Goal: Task Accomplishment & Management: Use online tool/utility

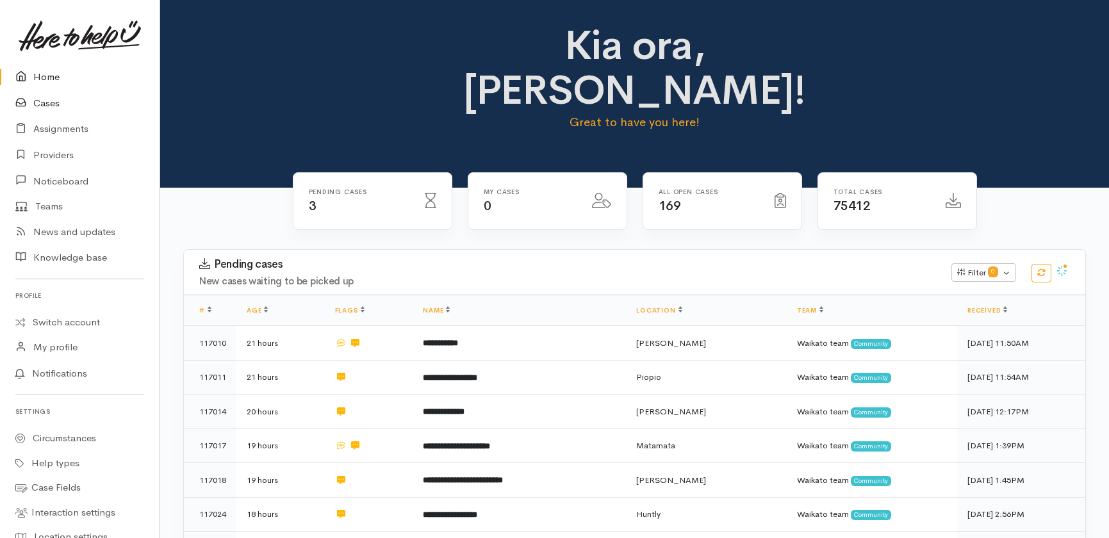
scroll to position [534, 0]
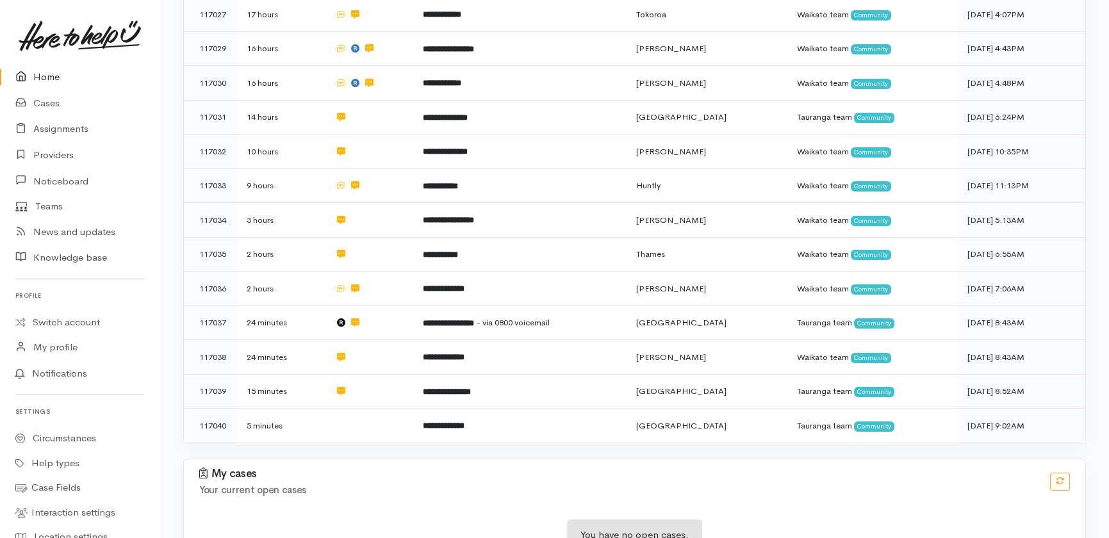
click at [49, 70] on link "Home" at bounding box center [80, 77] width 160 height 26
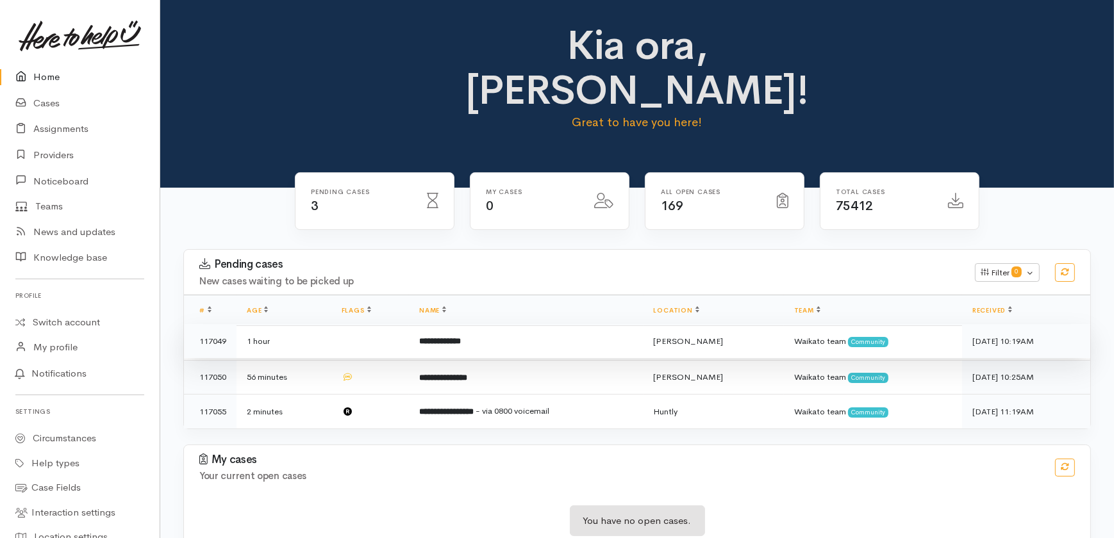
click at [343, 324] on td at bounding box center [370, 341] width 78 height 35
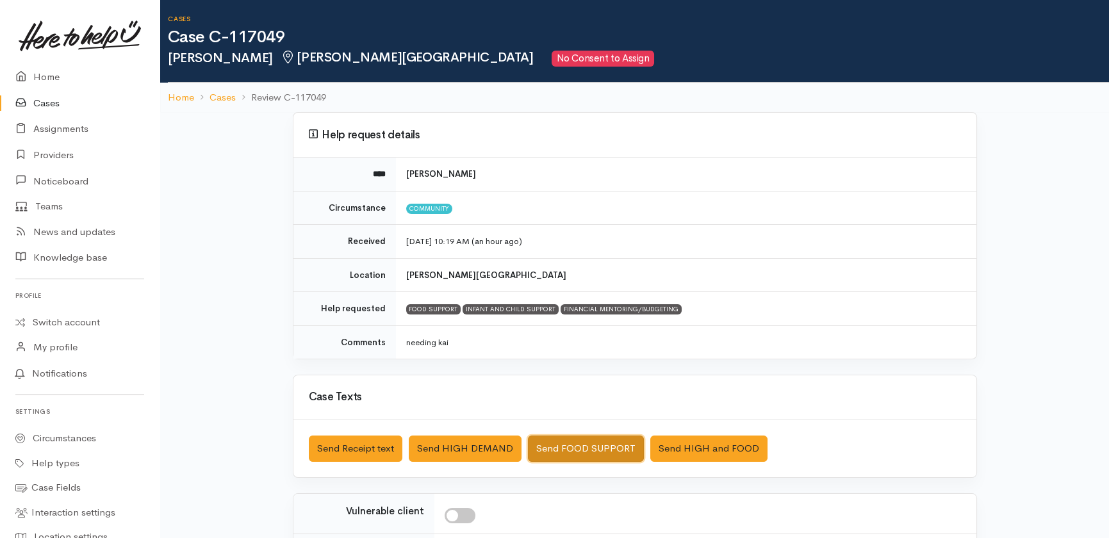
click at [564, 444] on button "Send FOOD SUPPORT" at bounding box center [586, 449] width 116 height 26
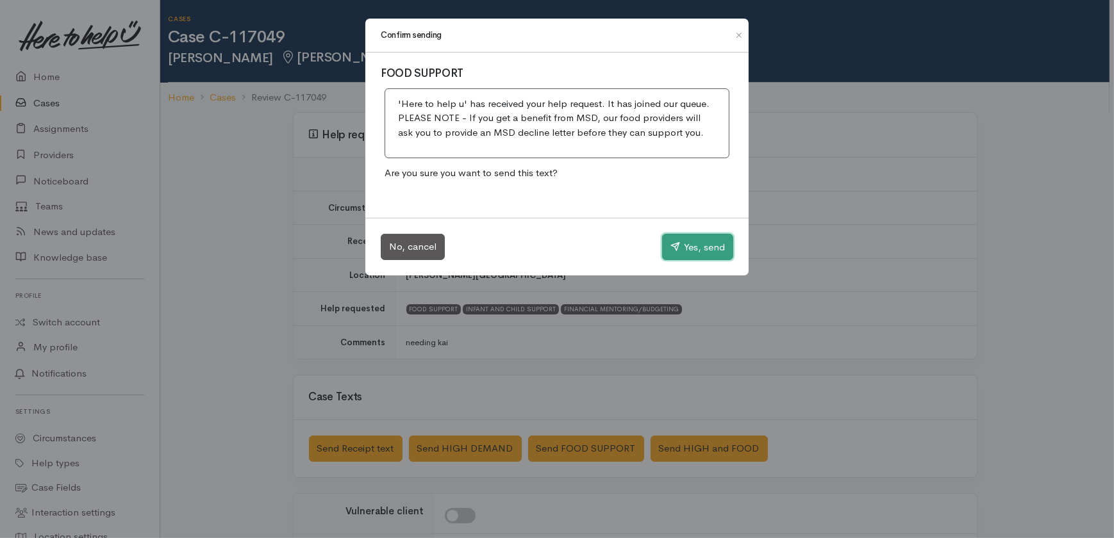
click at [698, 245] on button "Yes, send" at bounding box center [697, 247] width 71 height 27
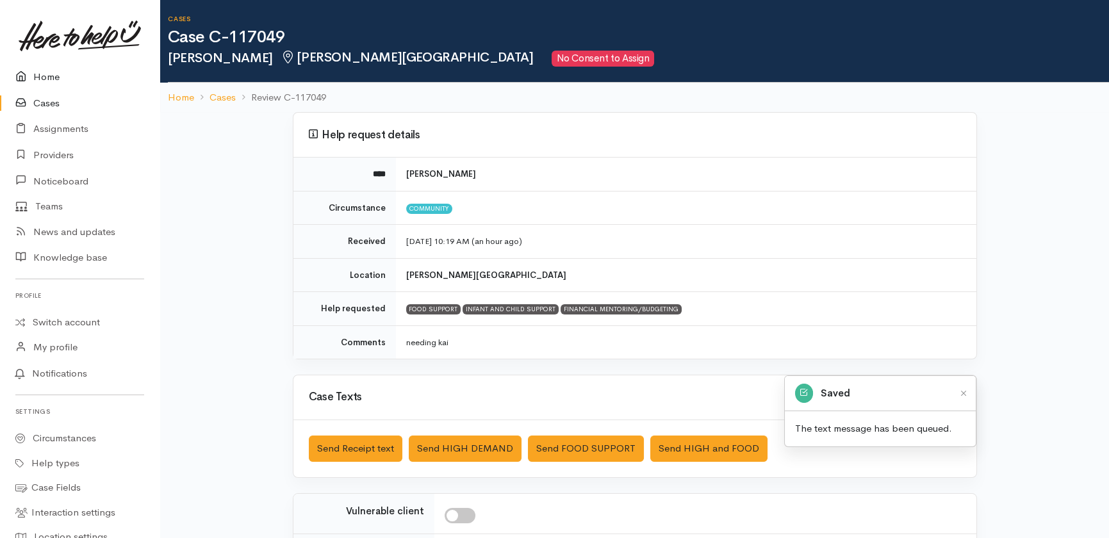
click at [53, 77] on link "Home" at bounding box center [80, 77] width 160 height 26
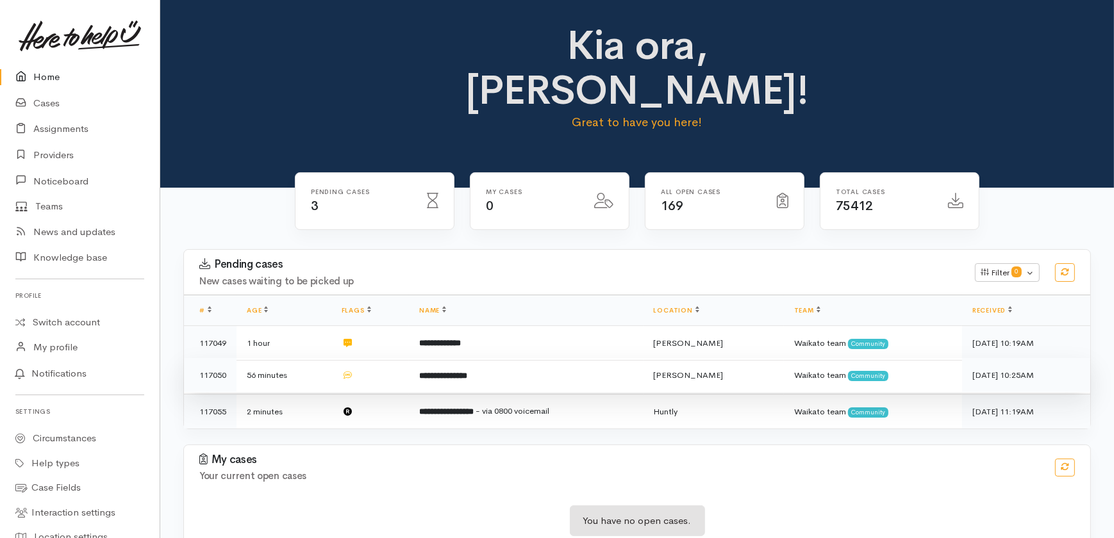
click at [445, 372] on b "**********" at bounding box center [443, 376] width 48 height 8
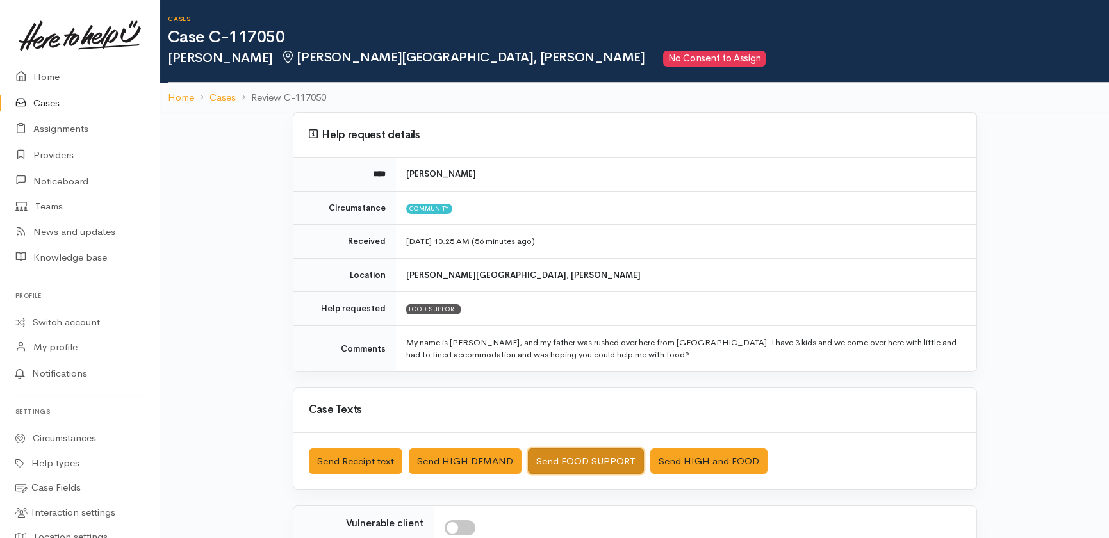
click at [568, 459] on button "Send FOOD SUPPORT" at bounding box center [586, 462] width 116 height 26
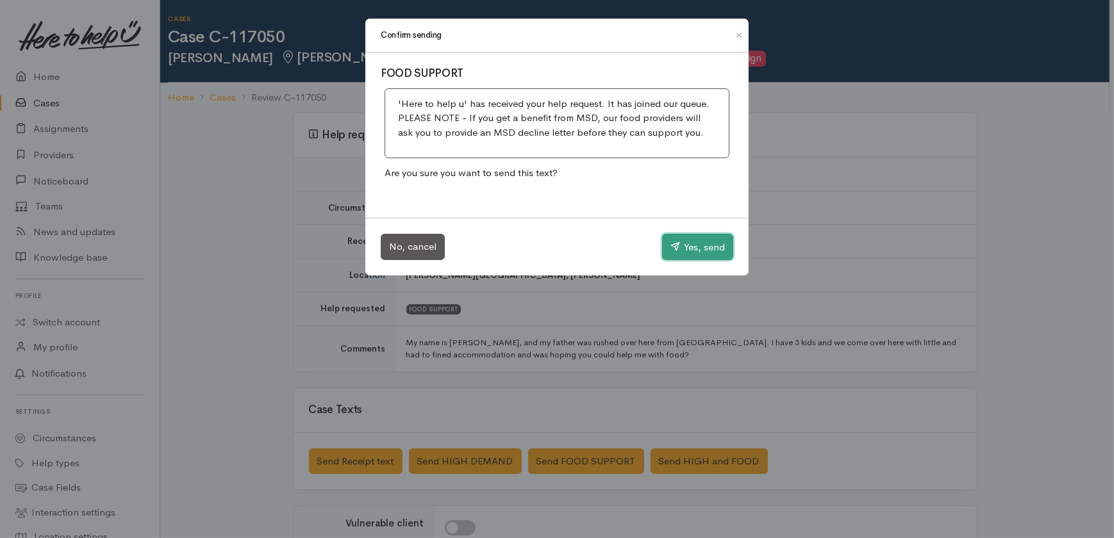
click at [706, 244] on button "Yes, send" at bounding box center [697, 247] width 71 height 27
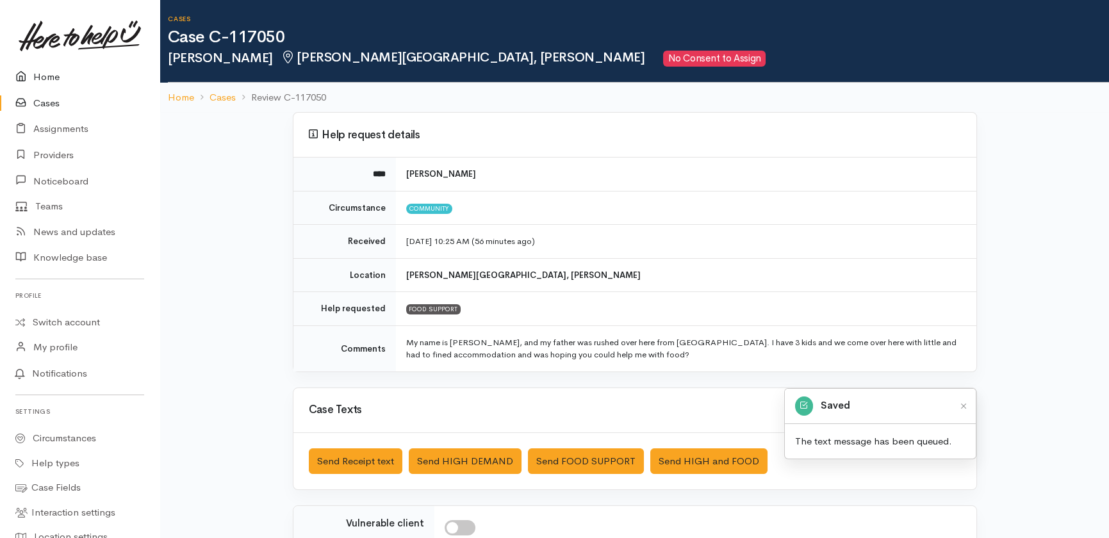
click at [36, 76] on link "Home" at bounding box center [80, 77] width 160 height 26
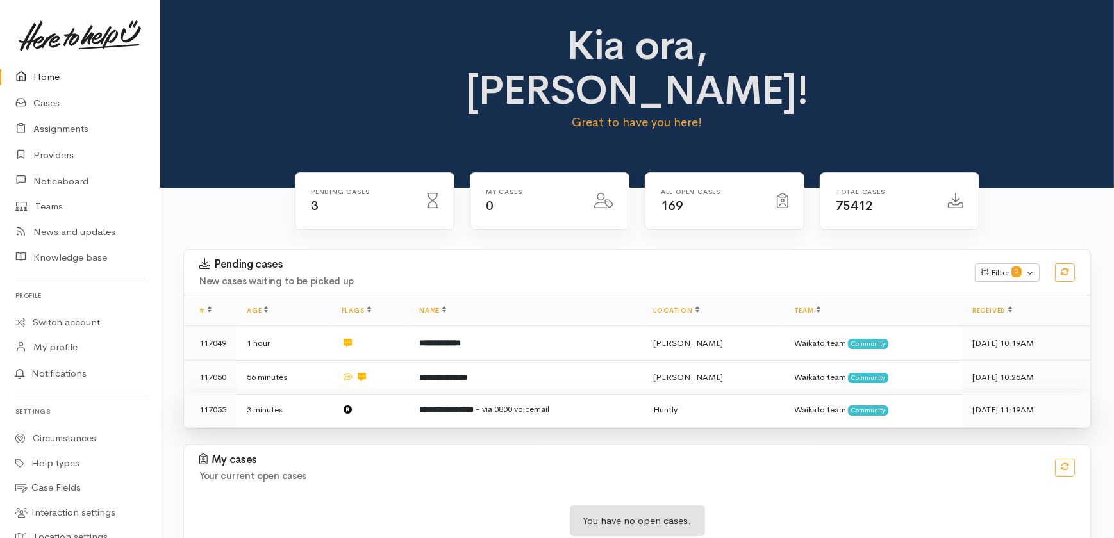
click at [472, 406] on b "**********" at bounding box center [446, 410] width 54 height 8
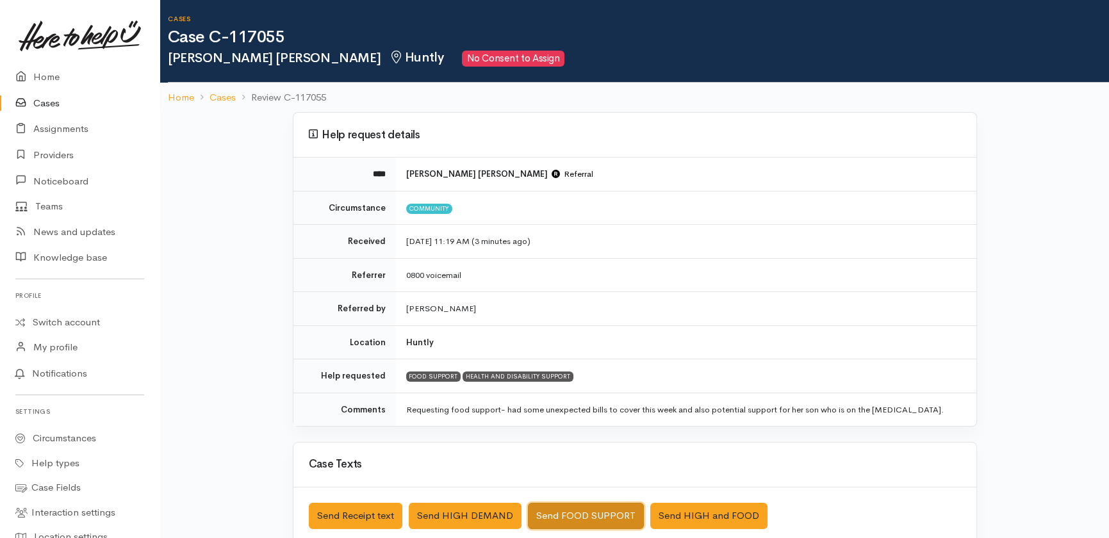
click at [563, 519] on button "Send FOOD SUPPORT" at bounding box center [586, 516] width 116 height 26
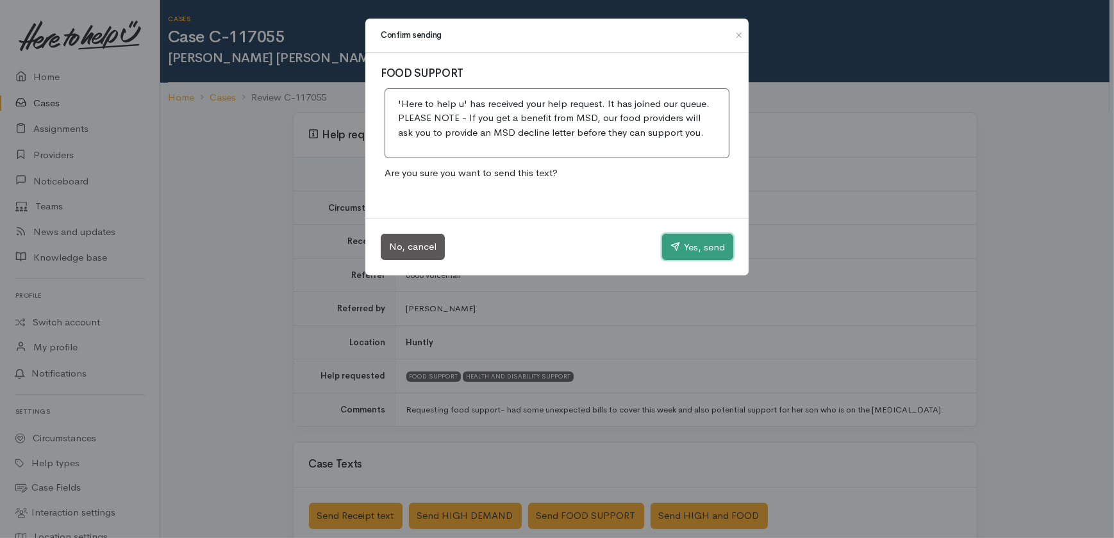
click at [700, 249] on button "Yes, send" at bounding box center [697, 247] width 71 height 27
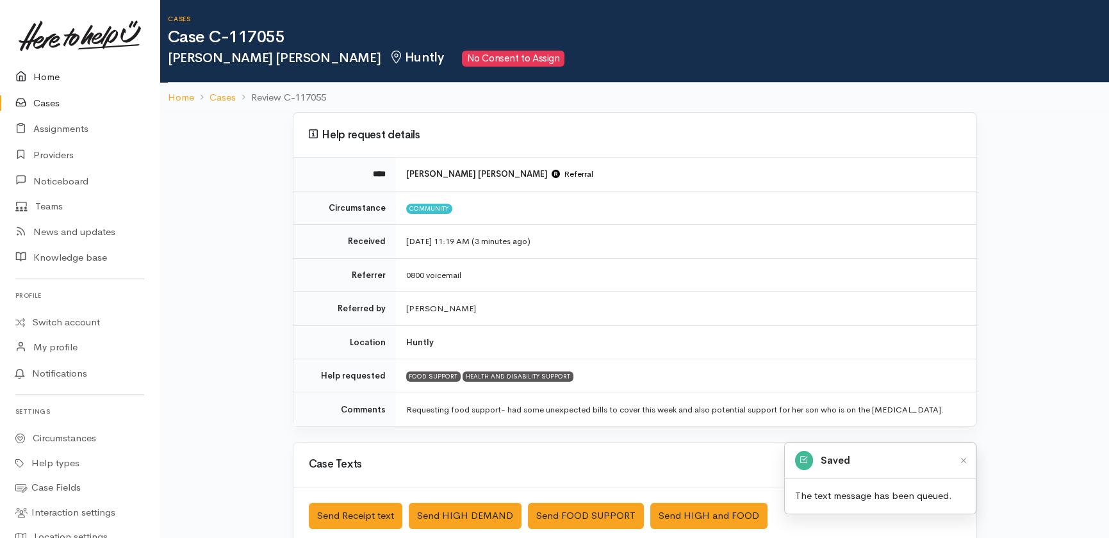
click at [46, 79] on link "Home" at bounding box center [80, 77] width 160 height 26
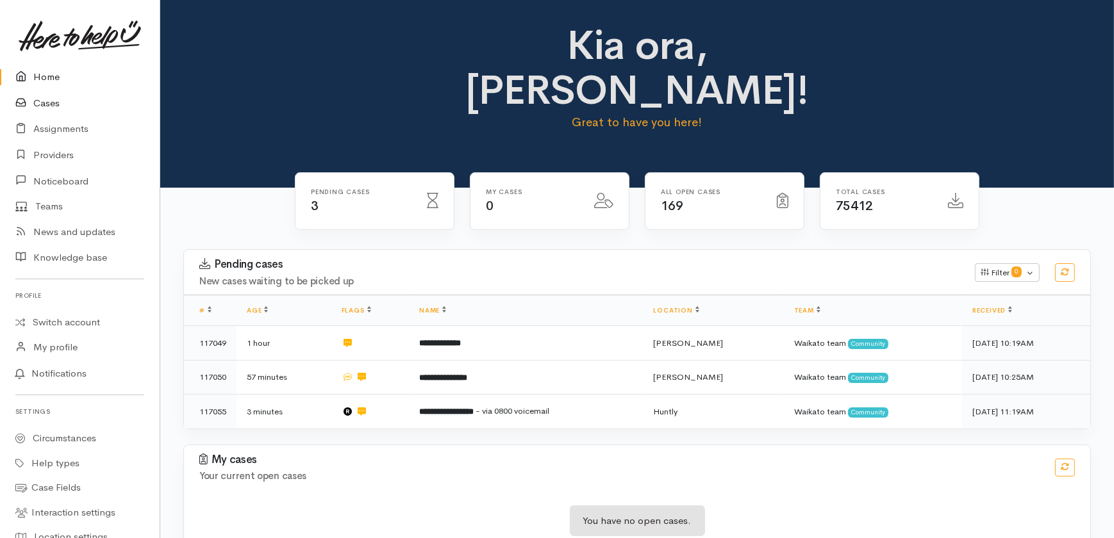
click at [55, 101] on link "Cases" at bounding box center [80, 103] width 160 height 26
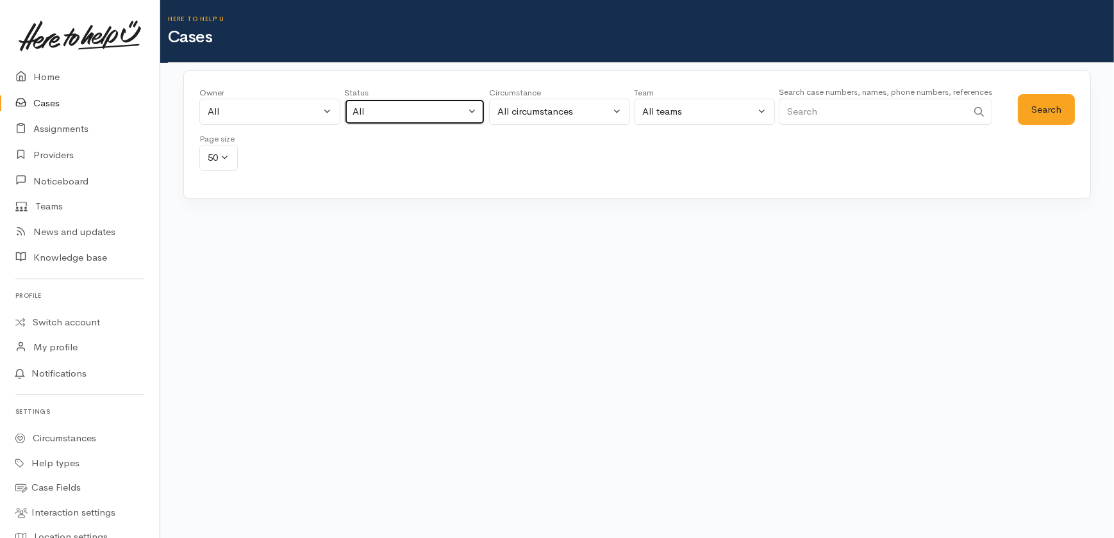
click at [372, 112] on div "All" at bounding box center [408, 111] width 113 height 15
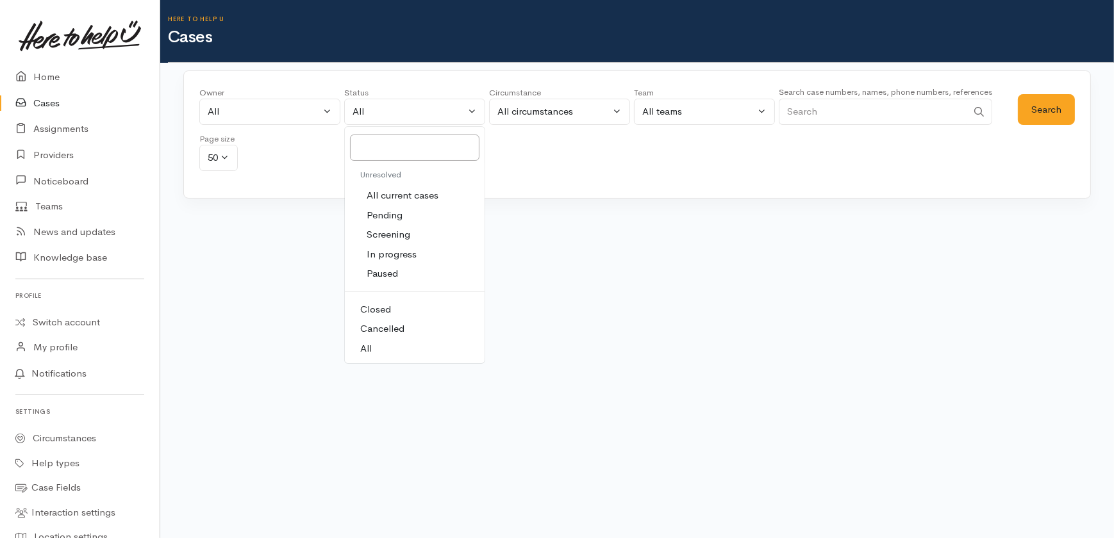
click at [383, 197] on span "All current cases" at bounding box center [402, 195] width 72 height 15
select select "Unresolved"
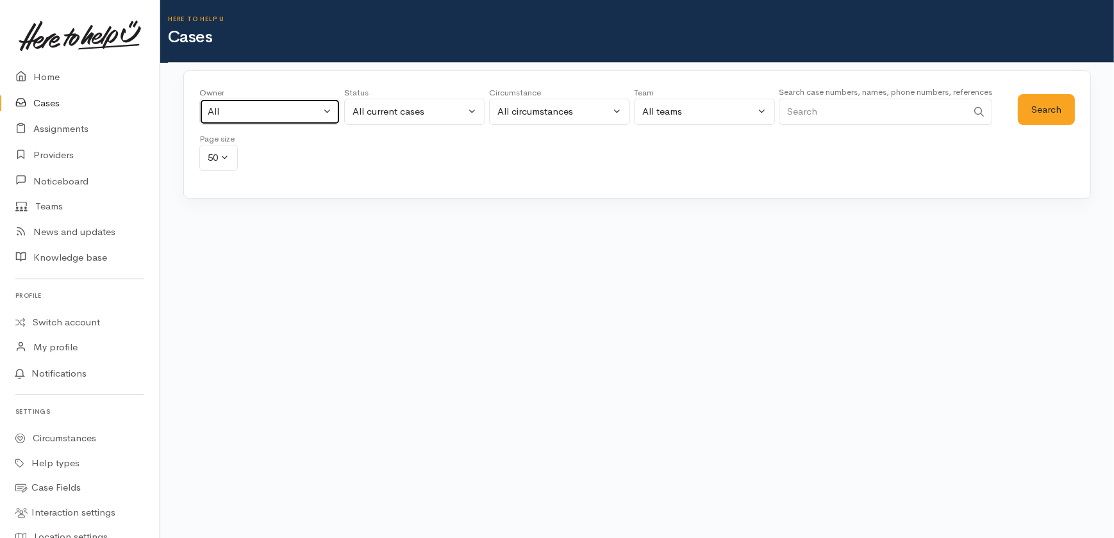
click at [249, 115] on div "All" at bounding box center [264, 111] width 113 height 15
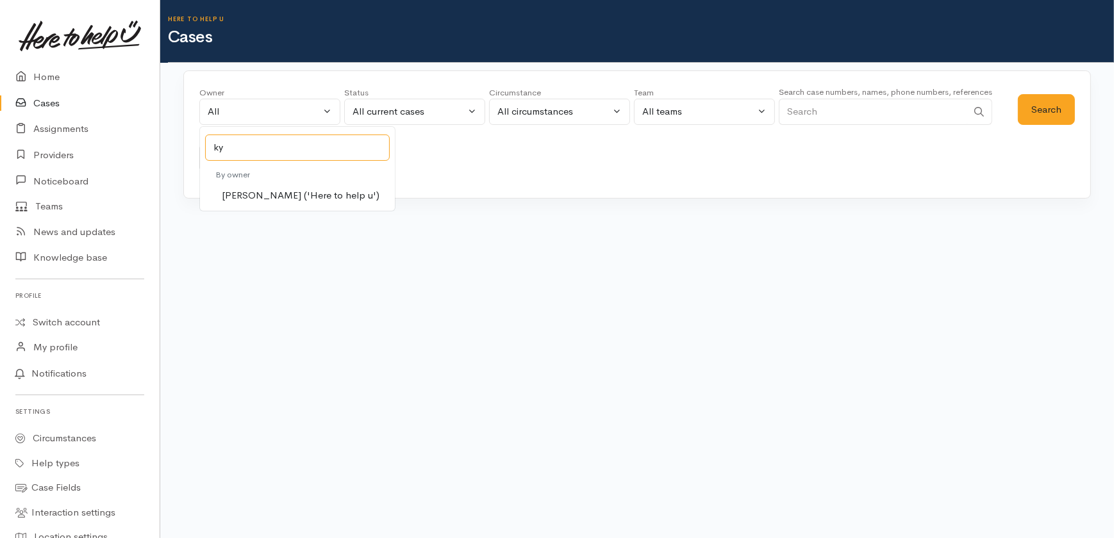
type input "ky"
click at [252, 195] on span "Kyleigh Pike ('Here to help u')" at bounding box center [301, 195] width 158 height 15
select select "1759"
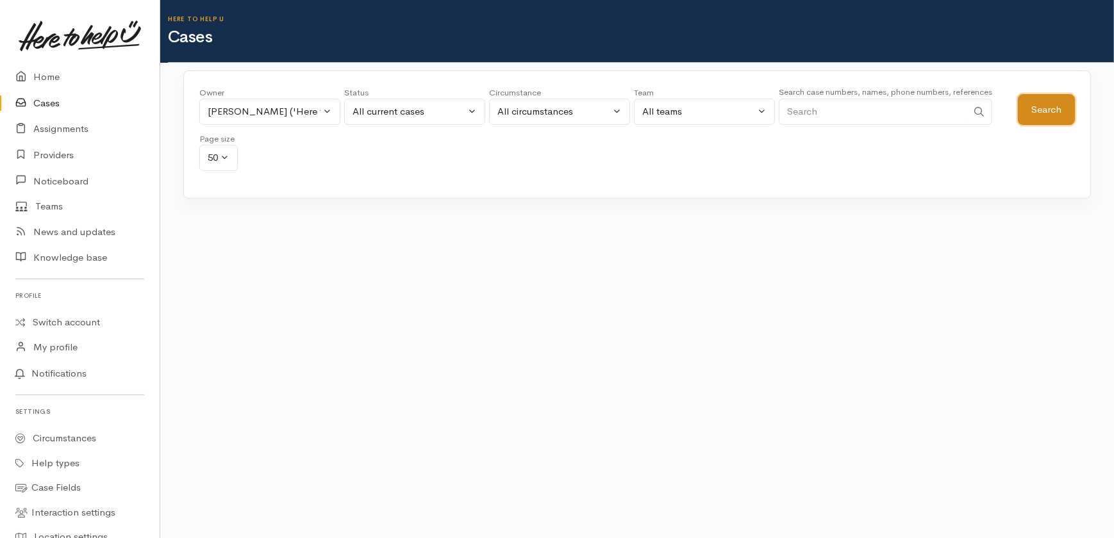
click at [1030, 104] on button "Search" at bounding box center [1045, 109] width 57 height 31
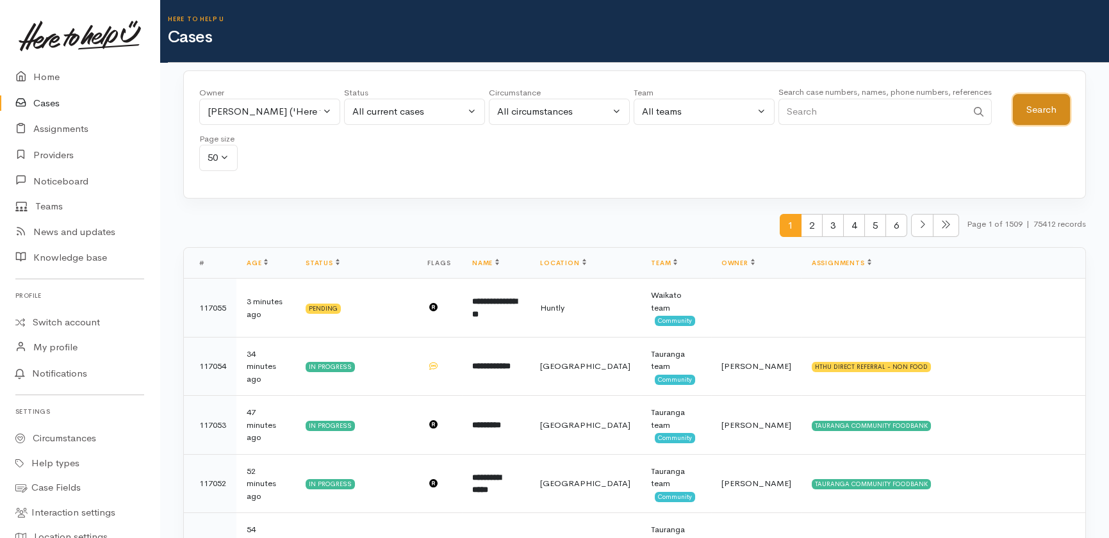
click at [1033, 103] on button "Search" at bounding box center [1041, 109] width 57 height 31
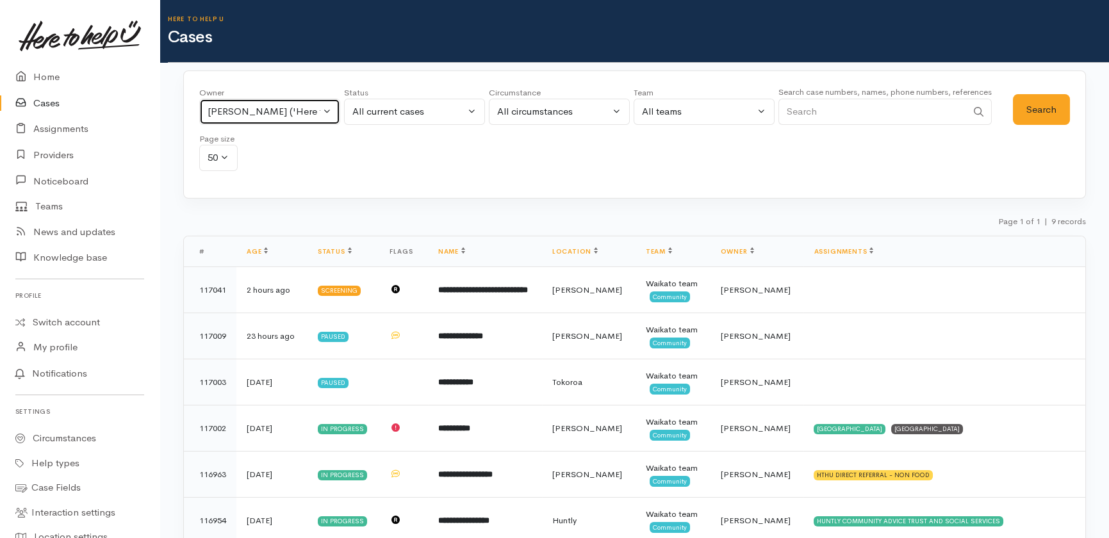
click at [324, 113] on button "Kyleigh Pike ('Here to help u')" at bounding box center [269, 112] width 141 height 26
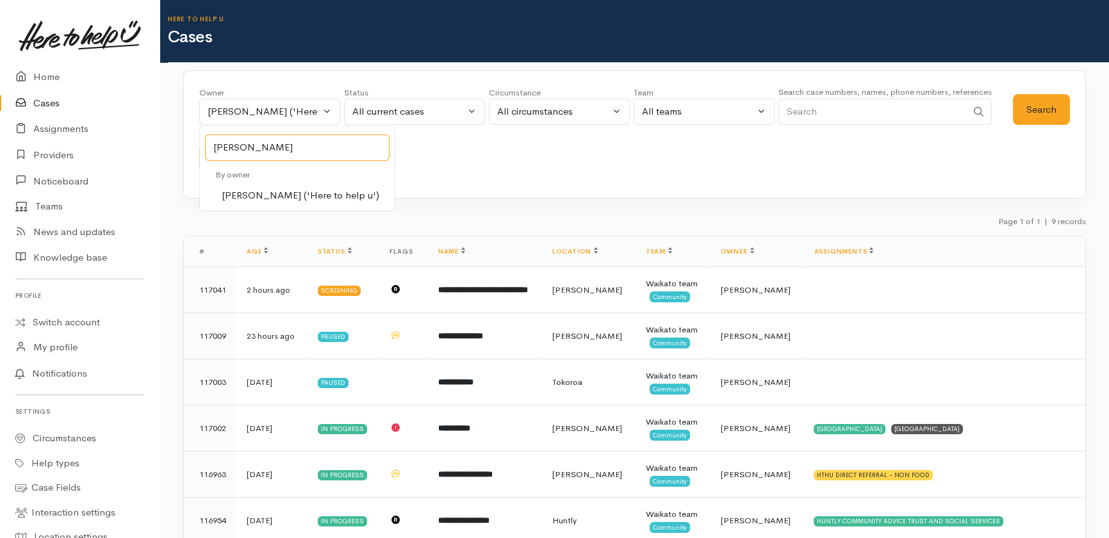
type input "katarina"
select select "1252"
click at [1040, 112] on button "Search" at bounding box center [1041, 109] width 57 height 31
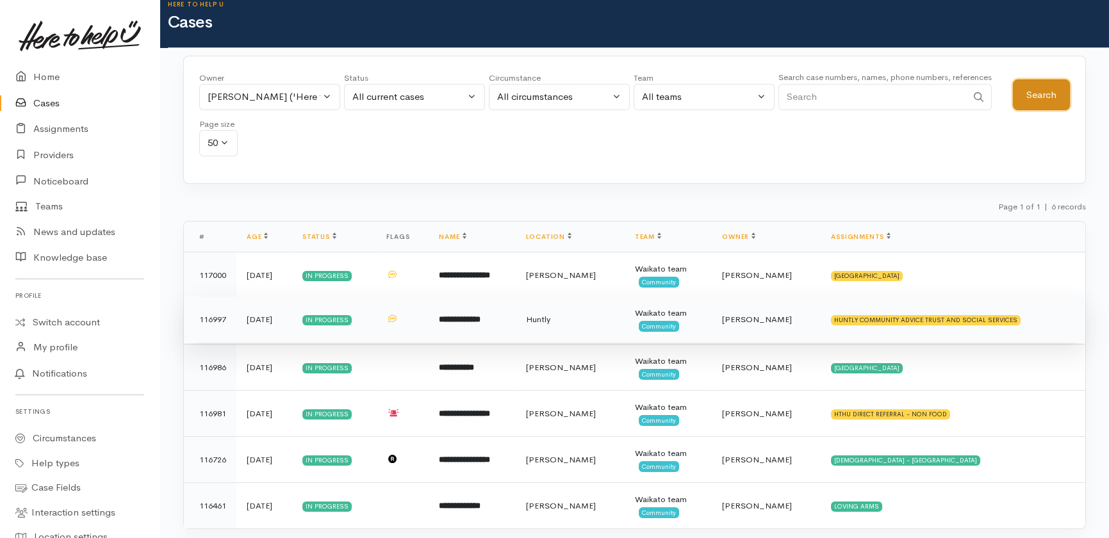
scroll to position [42, 0]
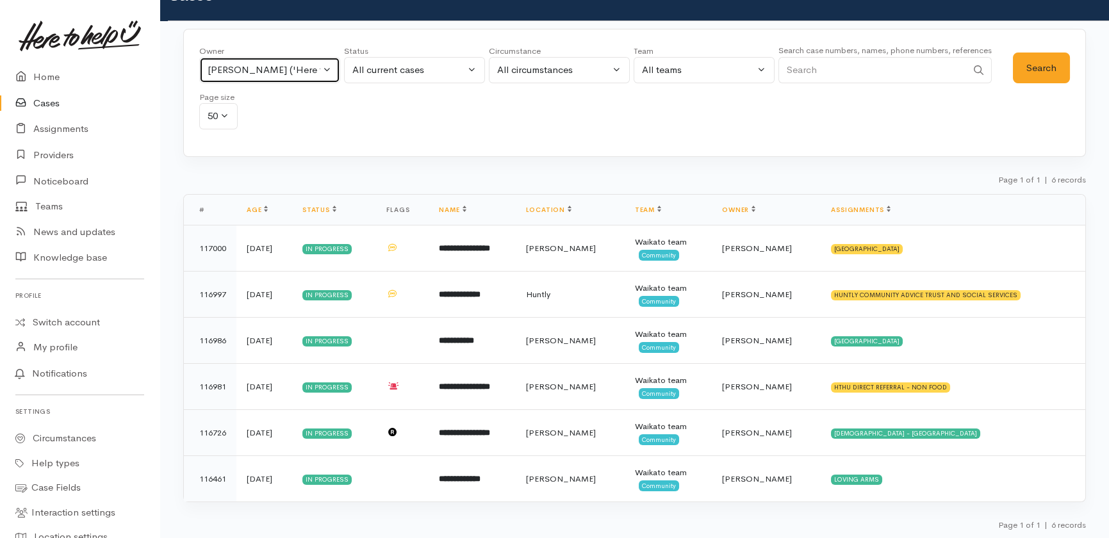
click at [327, 69] on button "Katarina Daly ('Here to help u')" at bounding box center [269, 70] width 141 height 26
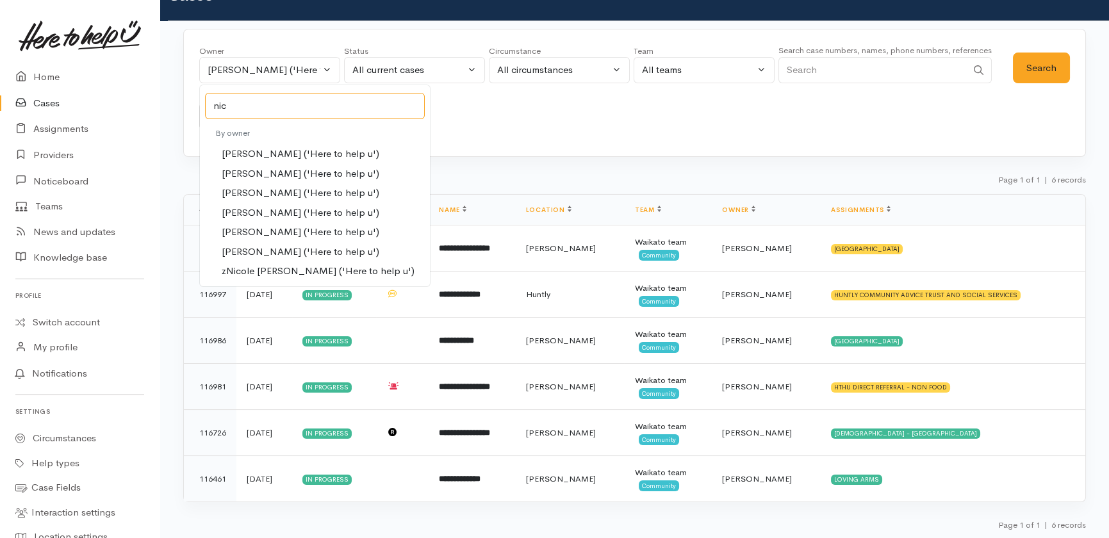
type input "nic"
click at [272, 254] on span "Nicole Rusk ('Here to help u')" at bounding box center [301, 252] width 158 height 15
select select "2314"
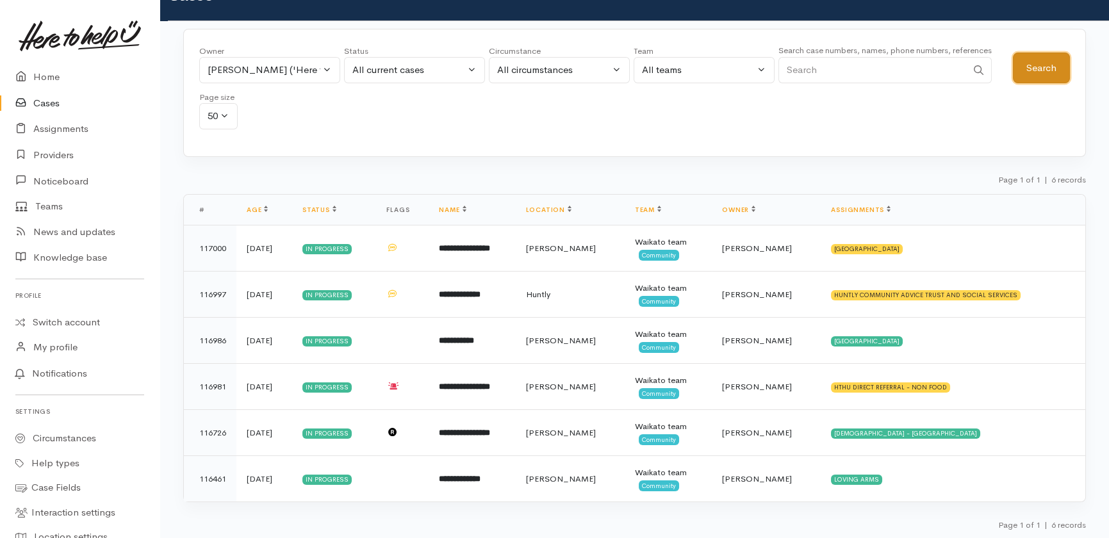
click at [1040, 71] on button "Search" at bounding box center [1041, 68] width 57 height 31
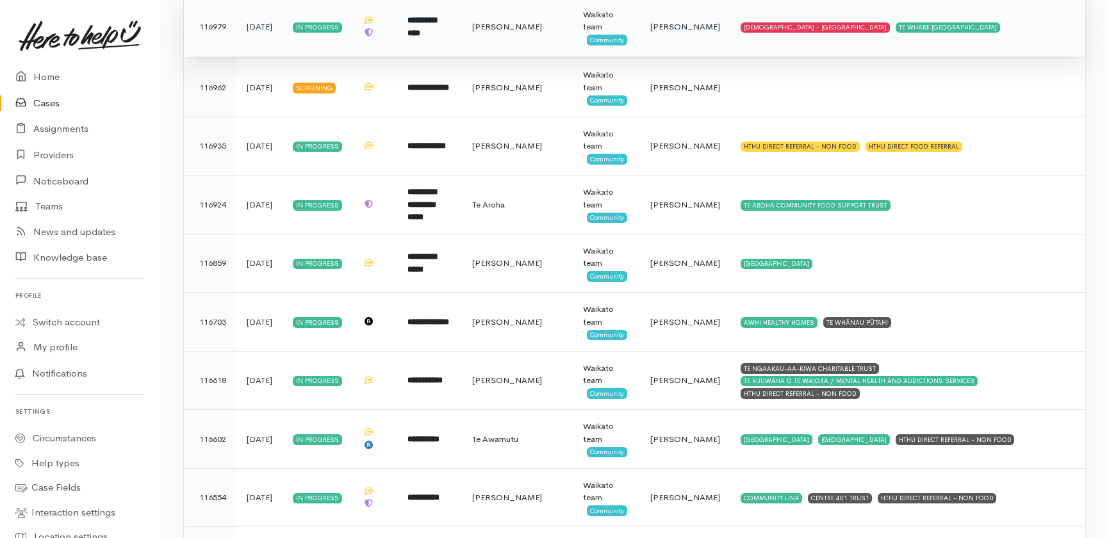
scroll to position [325, 0]
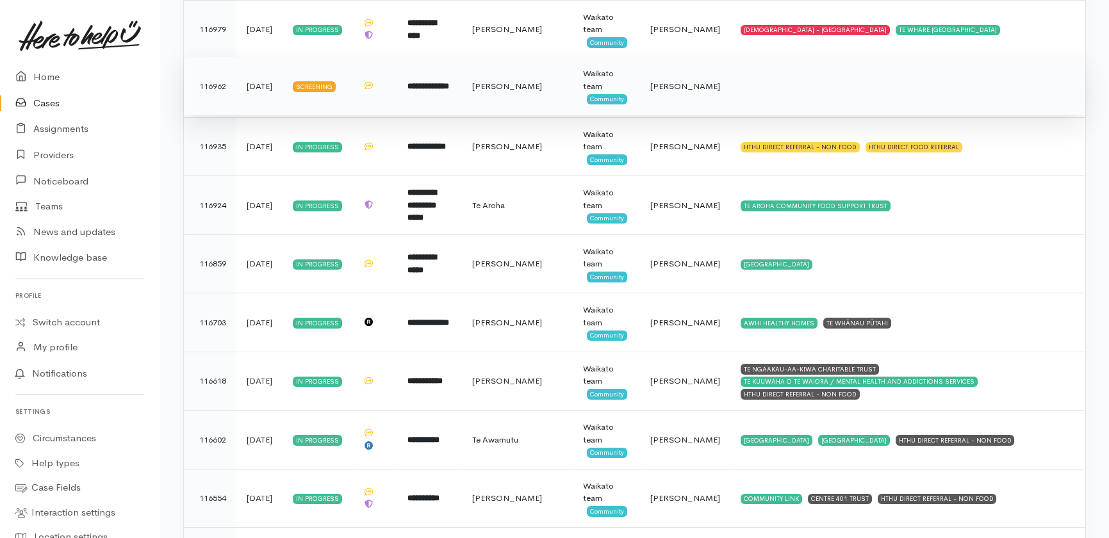
click at [449, 87] on b "**********" at bounding box center [429, 86] width 42 height 8
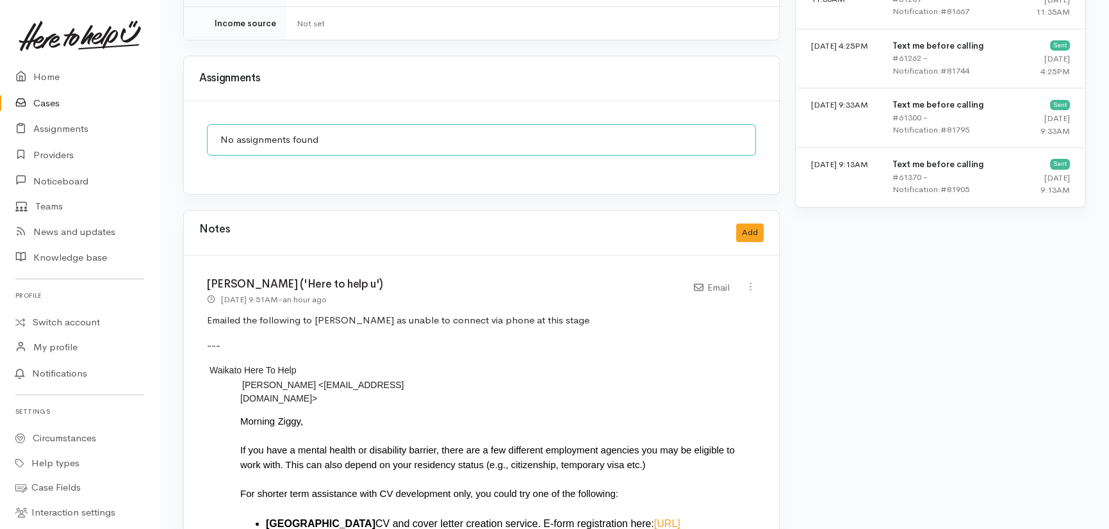
scroll to position [1092, 0]
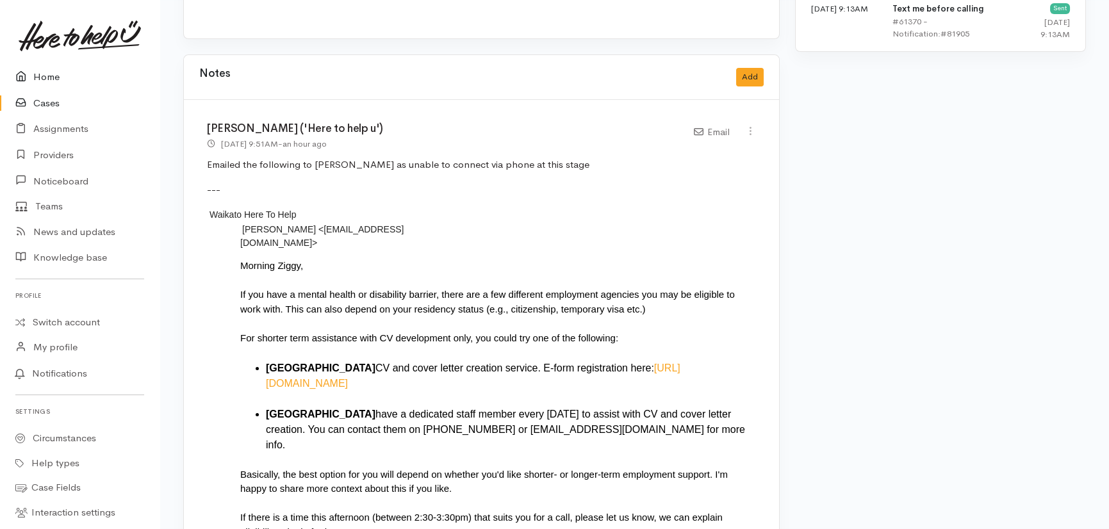
click at [51, 81] on link "Home" at bounding box center [80, 77] width 160 height 26
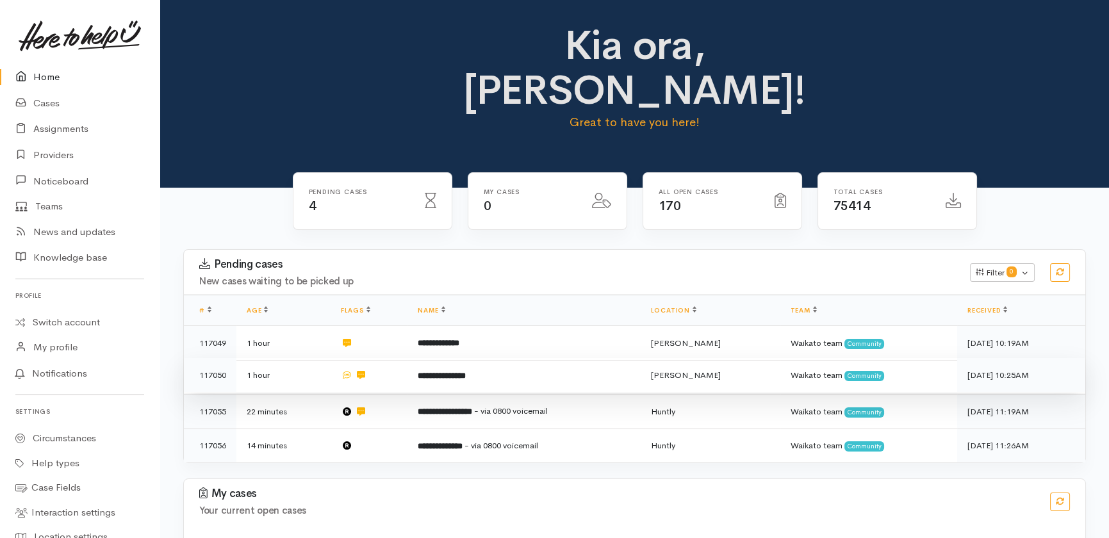
scroll to position [17, 0]
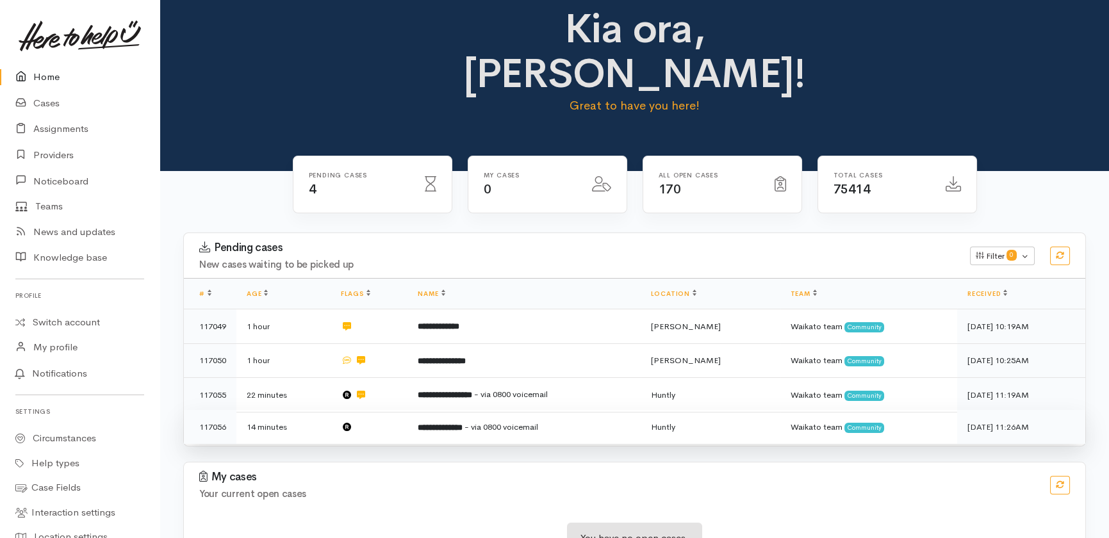
click at [389, 410] on td at bounding box center [370, 427] width 78 height 34
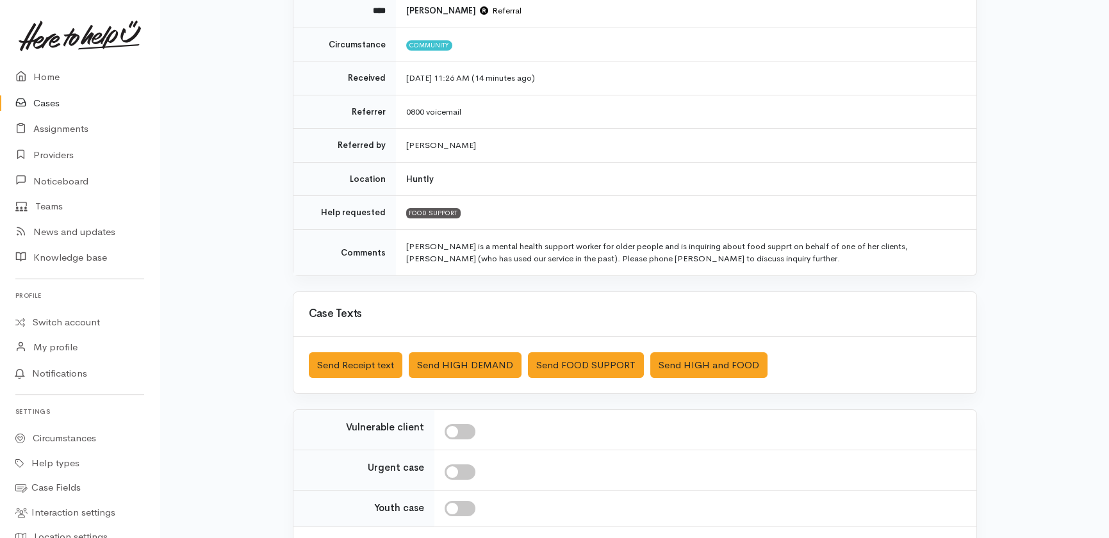
scroll to position [164, 0]
click at [573, 368] on button "Send FOOD SUPPORT" at bounding box center [586, 365] width 116 height 26
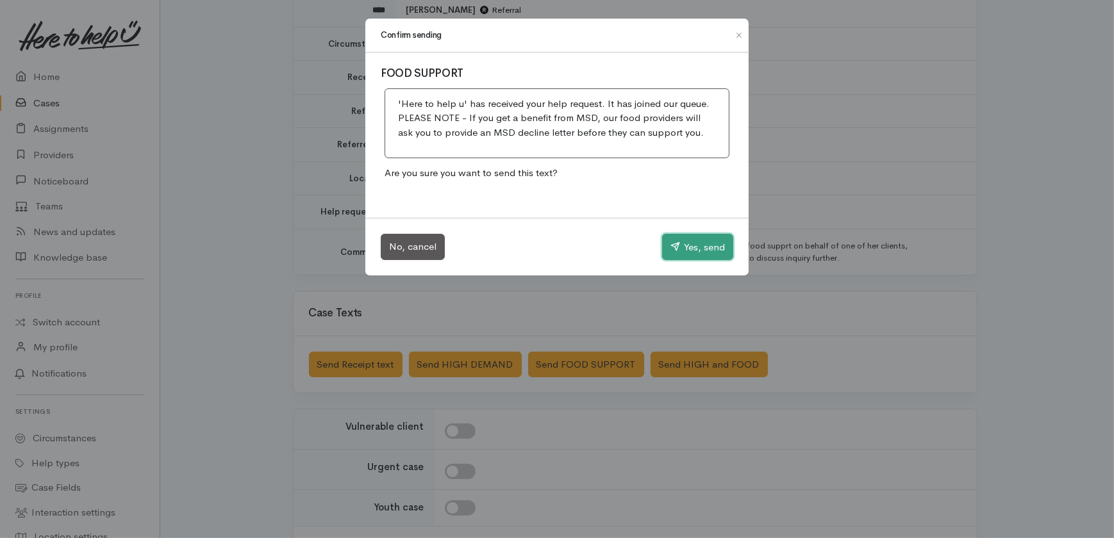
click at [702, 250] on button "Yes, send" at bounding box center [697, 247] width 71 height 27
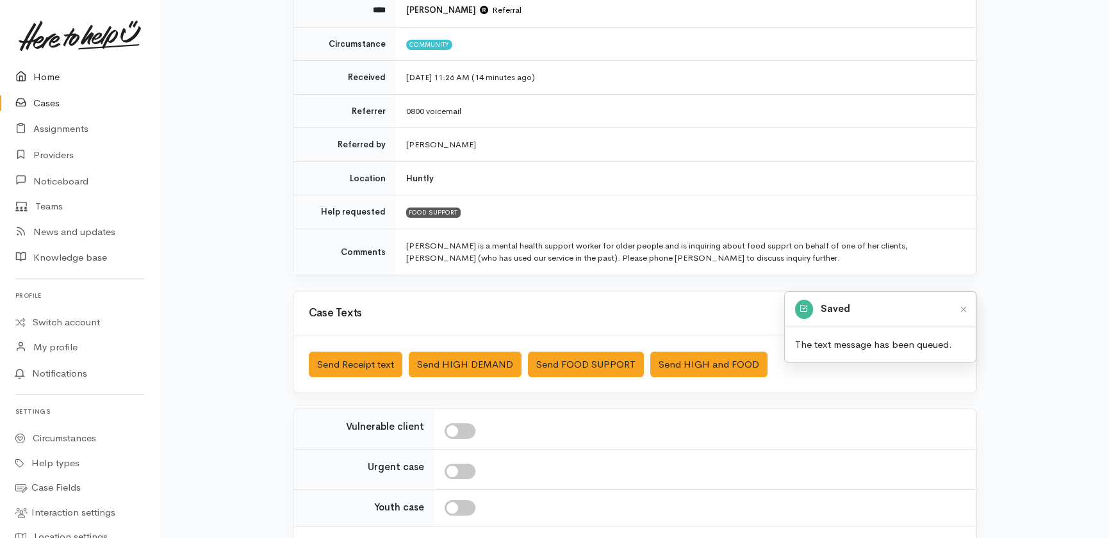
click at [53, 75] on link "Home" at bounding box center [80, 77] width 160 height 26
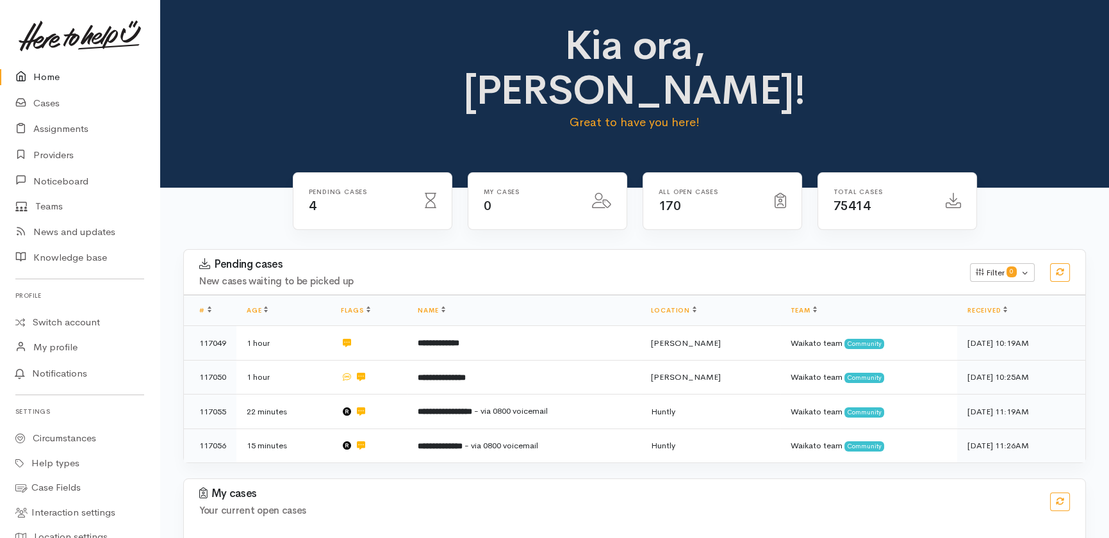
scroll to position [31, 0]
